Goal: Task Accomplishment & Management: Use online tool/utility

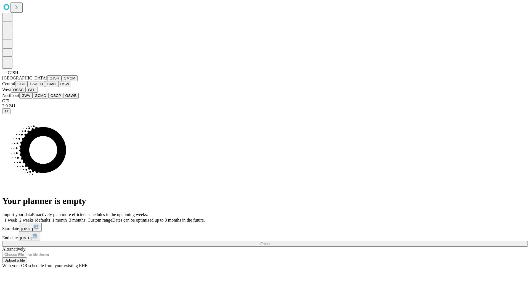
click at [47, 81] on button "GJSH" at bounding box center [54, 78] width 14 height 6
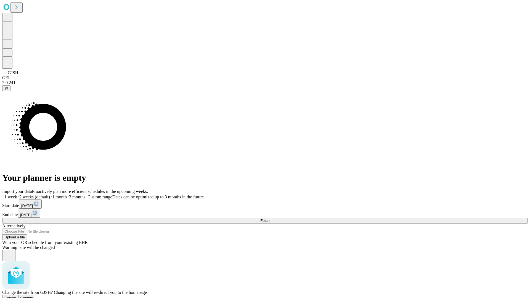
click at [33, 296] on span "Confirm" at bounding box center [26, 298] width 13 height 4
click at [50, 194] on label "2 weeks (default)" at bounding box center [33, 196] width 33 height 5
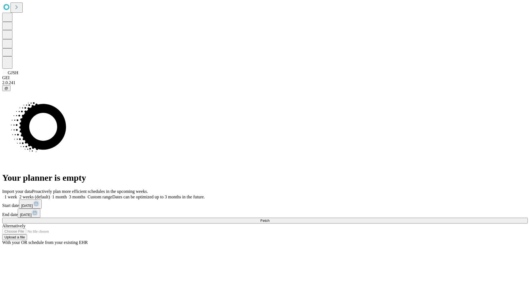
click at [269, 218] on span "Fetch" at bounding box center [264, 220] width 9 height 4
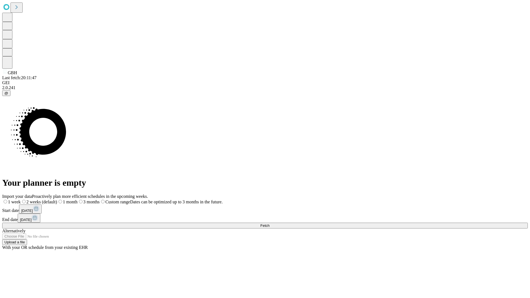
click at [57, 199] on label "2 weeks (default)" at bounding box center [39, 201] width 36 height 5
click at [269, 223] on span "Fetch" at bounding box center [264, 225] width 9 height 4
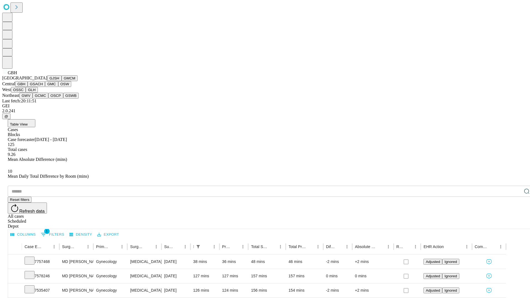
click at [43, 87] on button "GSACH" at bounding box center [36, 84] width 17 height 6
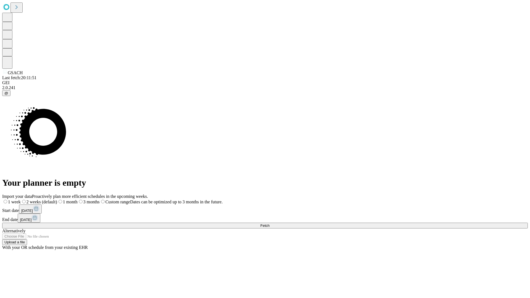
click at [57, 199] on label "2 weeks (default)" at bounding box center [39, 201] width 36 height 5
click at [269, 223] on span "Fetch" at bounding box center [264, 225] width 9 height 4
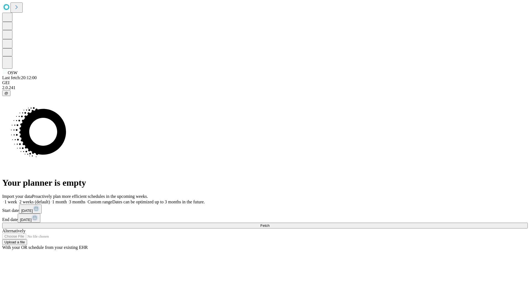
click at [50, 199] on label "2 weeks (default)" at bounding box center [33, 201] width 33 height 5
click at [269, 223] on span "Fetch" at bounding box center [264, 225] width 9 height 4
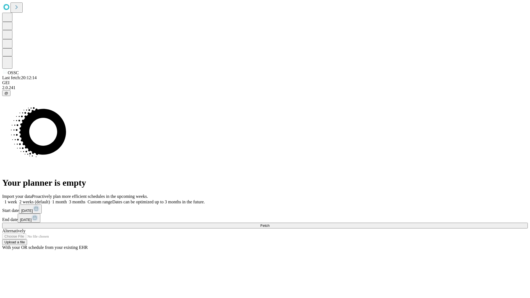
click at [50, 199] on label "2 weeks (default)" at bounding box center [33, 201] width 33 height 5
click at [269, 223] on span "Fetch" at bounding box center [264, 225] width 9 height 4
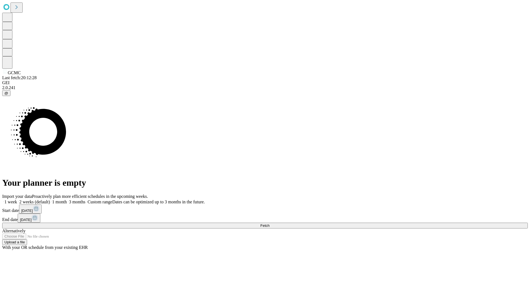
click at [50, 199] on label "2 weeks (default)" at bounding box center [33, 201] width 33 height 5
click at [269, 223] on span "Fetch" at bounding box center [264, 225] width 9 height 4
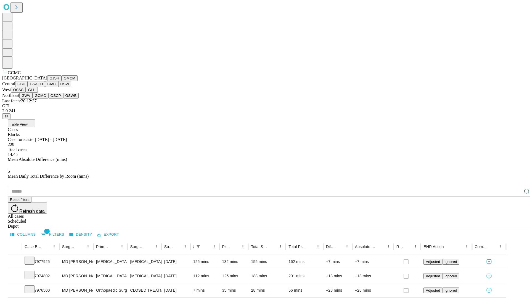
click at [48, 98] on button "OSCP" at bounding box center [55, 96] width 15 height 6
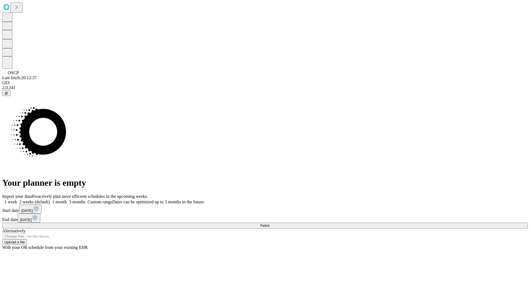
click at [50, 199] on label "2 weeks (default)" at bounding box center [33, 201] width 33 height 5
click at [269, 223] on span "Fetch" at bounding box center [264, 225] width 9 height 4
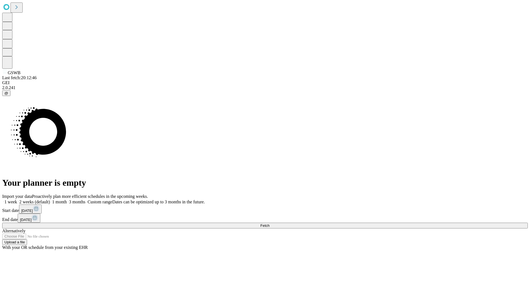
click at [50, 199] on label "2 weeks (default)" at bounding box center [33, 201] width 33 height 5
click at [269, 223] on span "Fetch" at bounding box center [264, 225] width 9 height 4
